Goal: Information Seeking & Learning: Learn about a topic

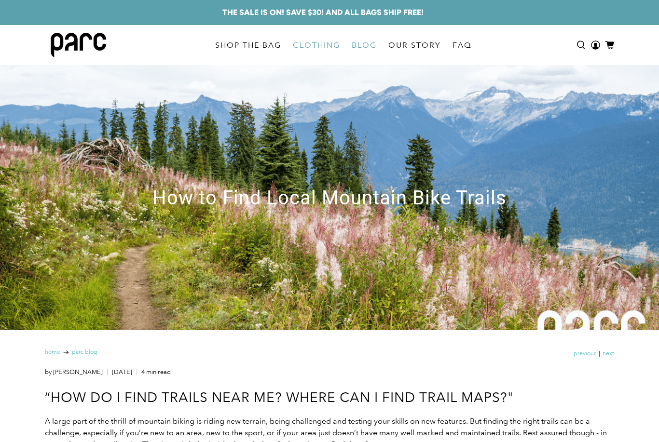
click at [319, 45] on link "CLOTHING" at bounding box center [316, 45] width 59 height 27
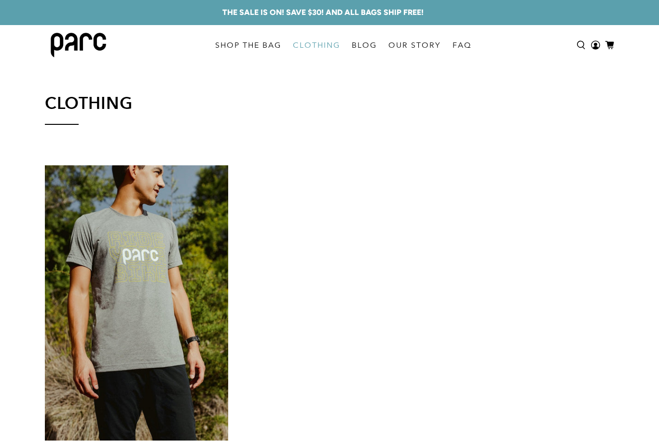
click at [334, 45] on link "CLOTHING" at bounding box center [316, 45] width 59 height 27
click at [258, 48] on link "SHOP THE BAG" at bounding box center [248, 45] width 78 height 27
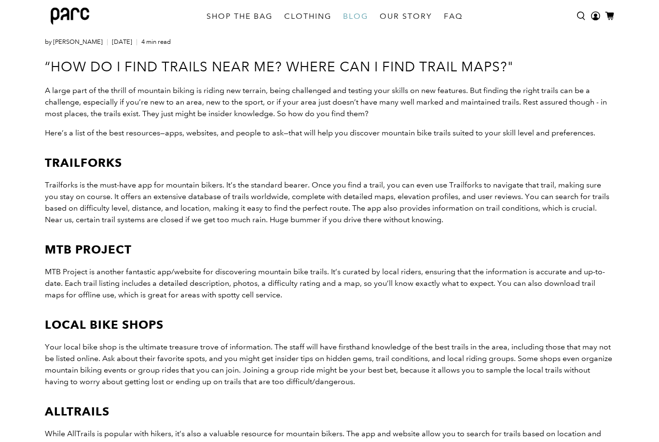
scroll to position [308, 0]
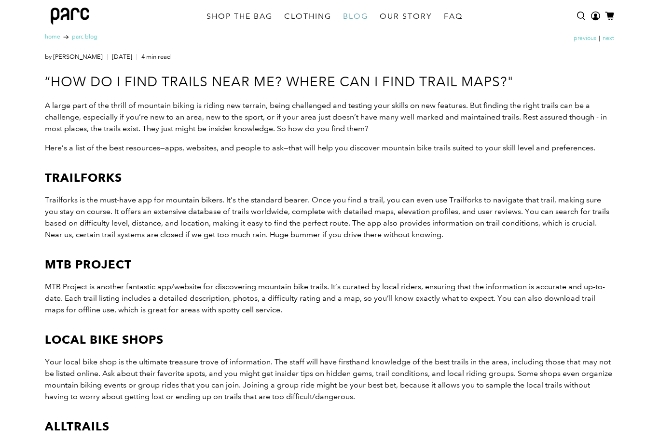
click at [161, 234] on span "Trailforks is the must-have app for mountain bikers. It’s the standard bearer. …" at bounding box center [327, 218] width 564 height 44
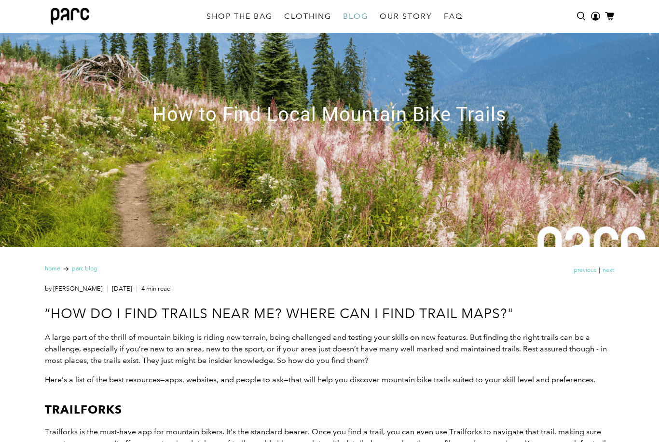
scroll to position [0, 0]
